Goal: Task Accomplishment & Management: Manage account settings

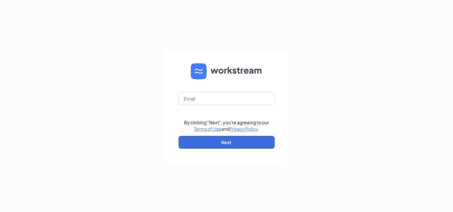
click at [151, 31] on div "By clicking "Next", you're agreeing to our Terms of Use and Privacy Policy . Ne…" at bounding box center [226, 106] width 453 height 212
click at [190, 96] on input "text" at bounding box center [227, 98] width 96 height 13
type input "[EMAIL_ADDRESS][DOMAIN_NAME]"
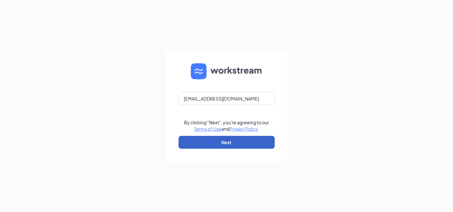
click at [235, 145] on button "Next" at bounding box center [227, 142] width 96 height 13
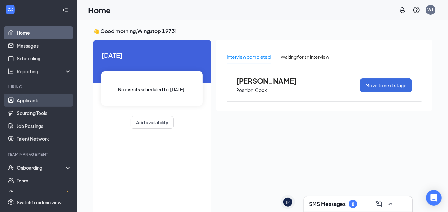
click at [55, 100] on link "Applicants" at bounding box center [44, 100] width 55 height 13
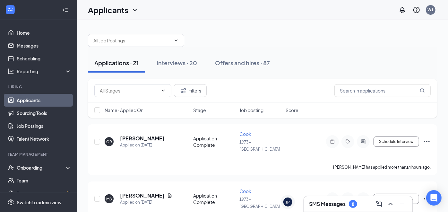
click at [43, 160] on li "Team Management Onboarding Team Documents Surveys" at bounding box center [38, 181] width 77 height 61
click at [145, 135] on h5 "Giovani Romero" at bounding box center [142, 138] width 45 height 7
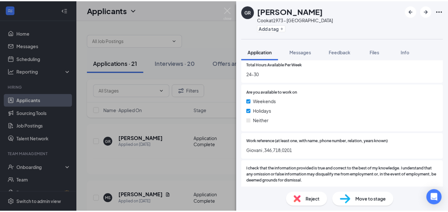
scroll to position [341, 0]
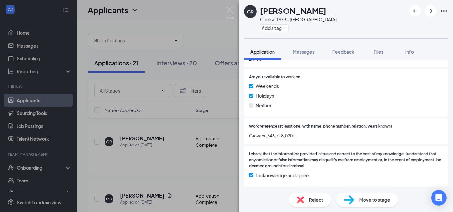
click at [91, 92] on div "GR Giovani Romero Cook at 1973 - Grant Road Add a tag Application Messages Feed…" at bounding box center [226, 106] width 453 height 212
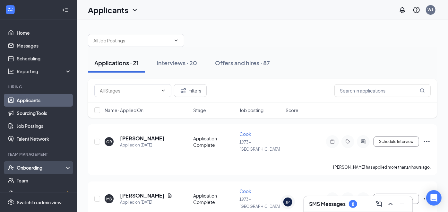
click at [41, 167] on div "Onboarding" at bounding box center [41, 167] width 49 height 6
click at [42, 177] on link "Overview" at bounding box center [44, 180] width 55 height 13
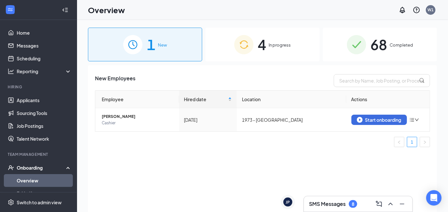
click at [243, 51] on img at bounding box center [243, 44] width 19 height 19
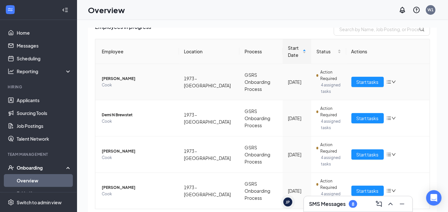
scroll to position [70, 0]
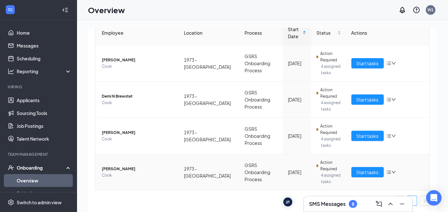
click at [131, 168] on span "Martin Da Segura" at bounding box center [138, 168] width 72 height 6
